Goal: Task Accomplishment & Management: Manage account settings

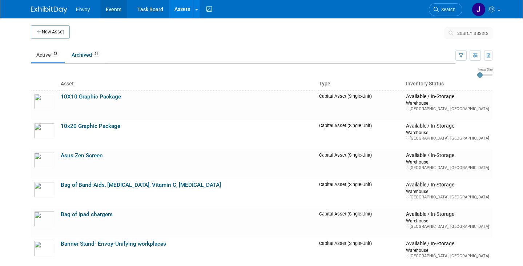
click at [112, 14] on link "Events" at bounding box center [113, 9] width 27 height 18
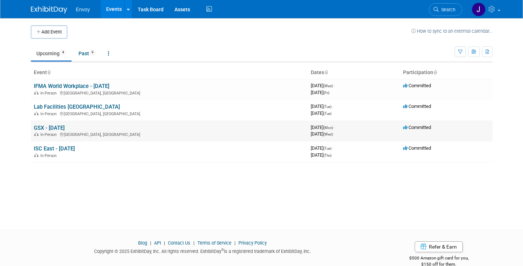
click at [45, 127] on link "GSX - [DATE]" at bounding box center [49, 128] width 31 height 7
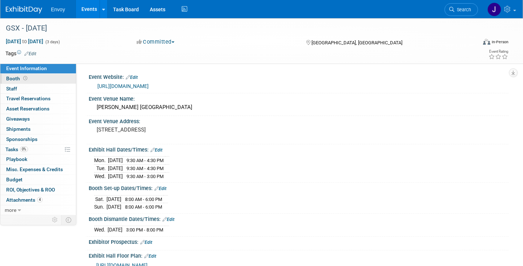
click at [9, 80] on span "Booth" at bounding box center [17, 79] width 23 height 6
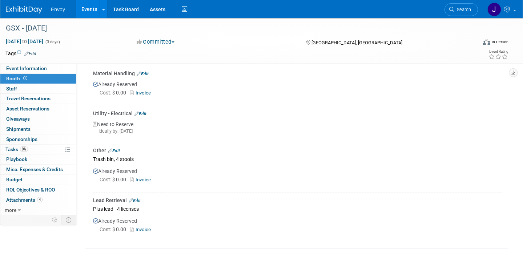
scroll to position [147, 0]
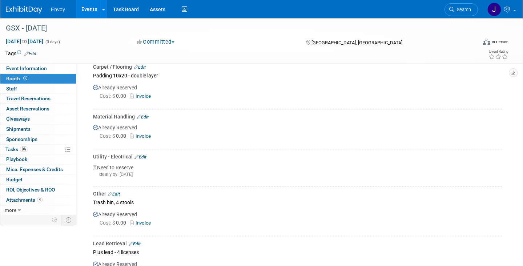
click at [147, 157] on div "Utility - Electrical Edit" at bounding box center [298, 156] width 410 height 7
click at [142, 155] on link "Edit" at bounding box center [140, 156] width 12 height 5
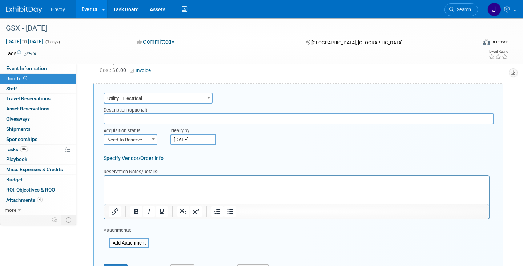
scroll to position [0, 0]
click at [139, 137] on span "Need to Reserve" at bounding box center [130, 140] width 52 height 10
select select "2"
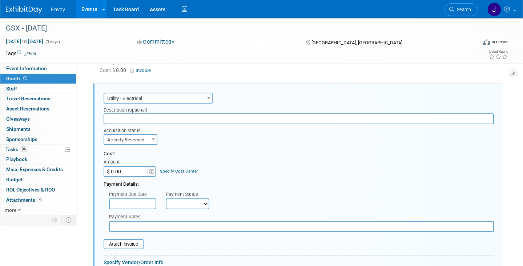
click at [125, 114] on input "text" at bounding box center [299, 118] width 390 height 11
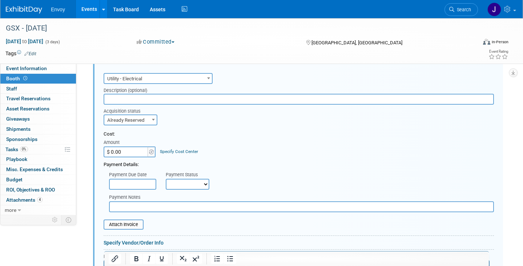
scroll to position [258, 0]
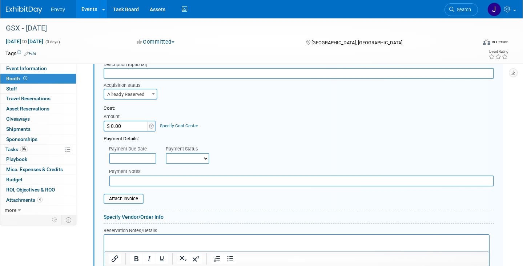
click at [130, 177] on input "text" at bounding box center [301, 180] width 385 height 11
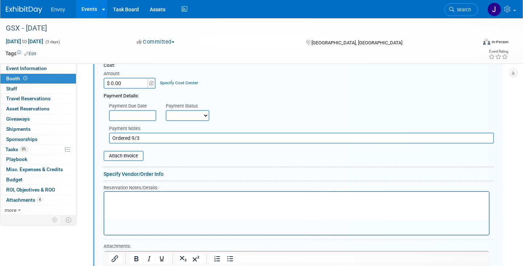
scroll to position [333, 0]
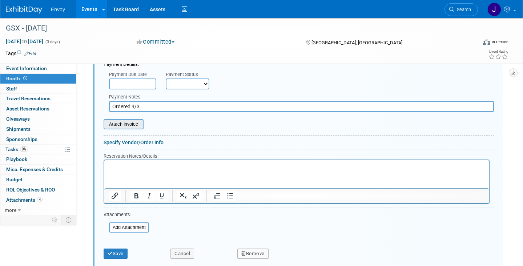
type input "Ordered 9/3"
click at [122, 123] on input "file" at bounding box center [99, 124] width 86 height 9
click at [129, 226] on input "file" at bounding box center [105, 227] width 86 height 9
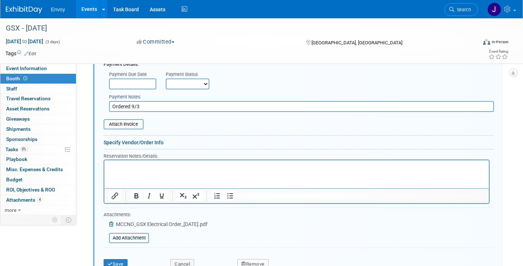
scroll to position [520, 0]
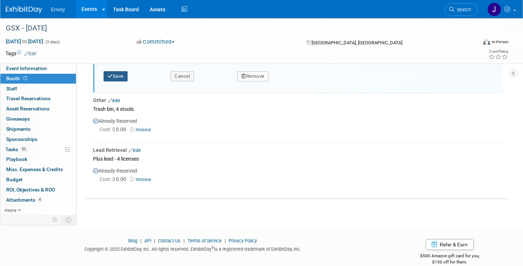
click at [123, 77] on button "Save" at bounding box center [116, 76] width 24 height 10
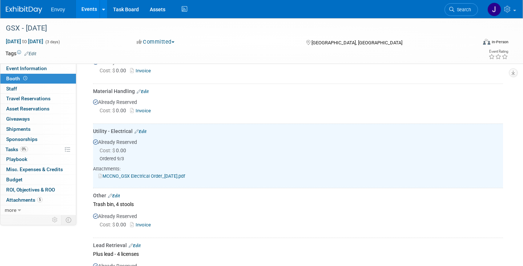
scroll to position [159, 0]
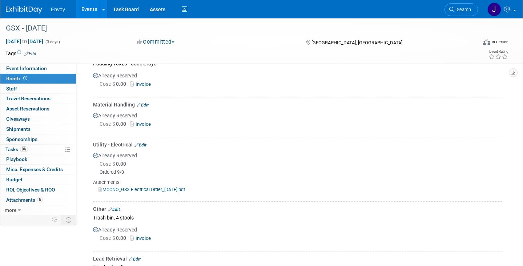
click at [150, 187] on link "MCCNO_GSX Electrical Order_9.3.25.pdf" at bounding box center [141, 189] width 86 height 5
click at [145, 125] on link "Invoice" at bounding box center [142, 123] width 24 height 5
click at [147, 142] on div "Utility - Electrical Edit" at bounding box center [298, 144] width 410 height 7
click at [144, 142] on link "Edit" at bounding box center [140, 144] width 12 height 5
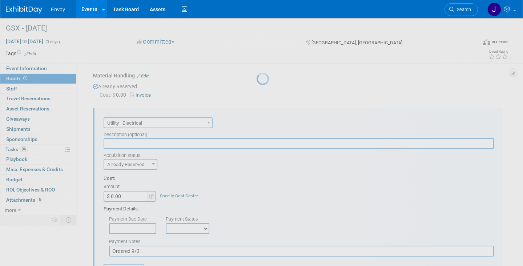
scroll to position [213, 0]
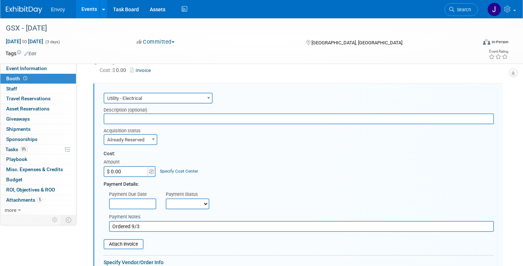
drag, startPoint x: 126, startPoint y: 168, endPoint x: 85, endPoint y: 168, distance: 41.4
click at [85, 168] on div "Event Information Event Info Booth Booth 0 Staff 0 Staff 0 Travel Reservations …" at bounding box center [261, 151] width 523 height 692
type input "$ 700.00"
click at [272, 156] on div "Cost:" at bounding box center [299, 153] width 390 height 7
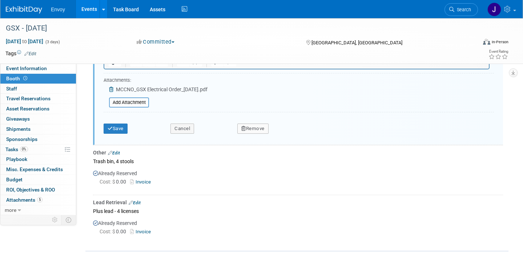
scroll to position [523, 0]
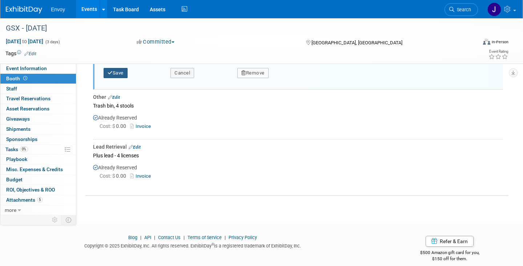
click at [112, 70] on icon "submit" at bounding box center [110, 72] width 5 height 5
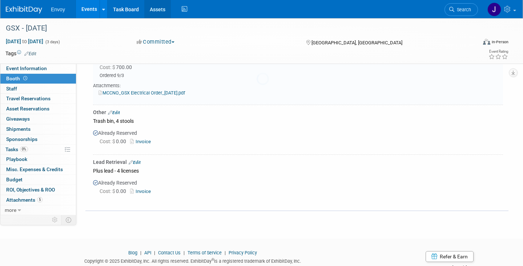
scroll to position [213, 0]
